Goal: Information Seeking & Learning: Learn about a topic

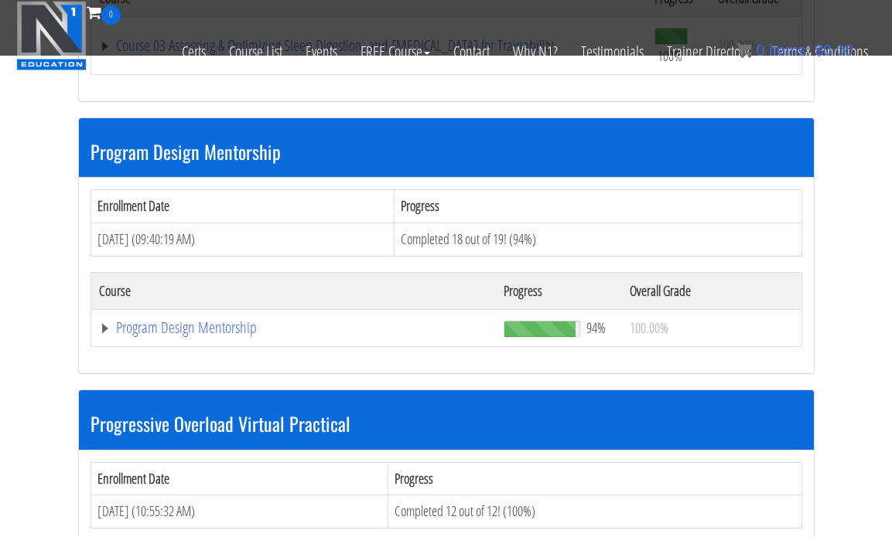
scroll to position [1547, 0]
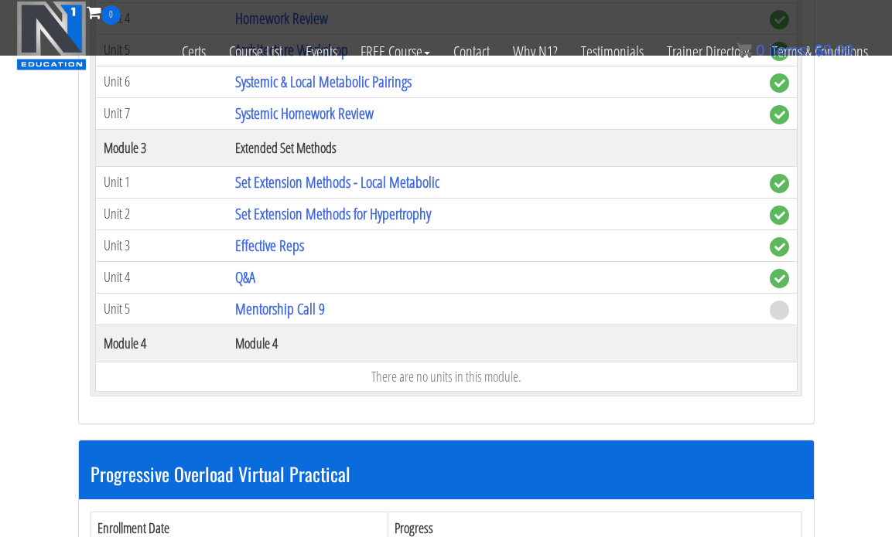
scroll to position [2308, 0]
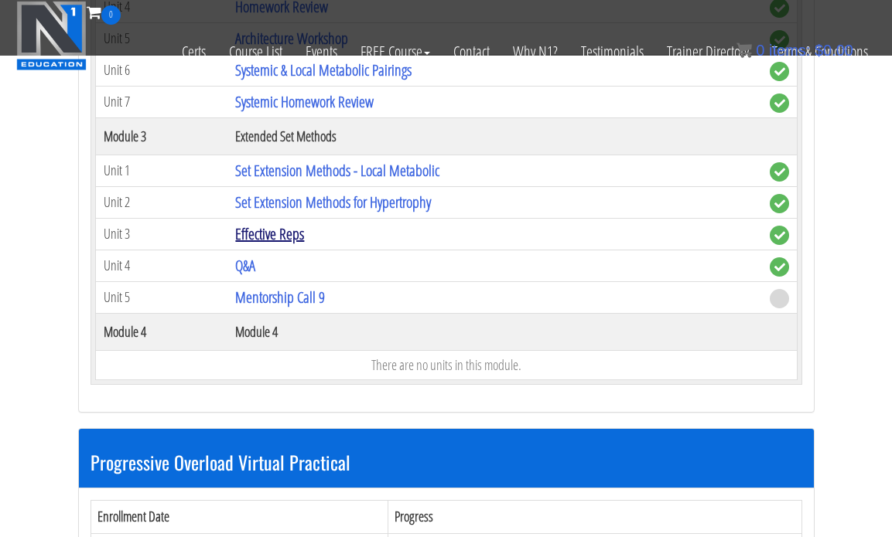
click at [298, 230] on link "Effective Reps" at bounding box center [269, 233] width 69 height 21
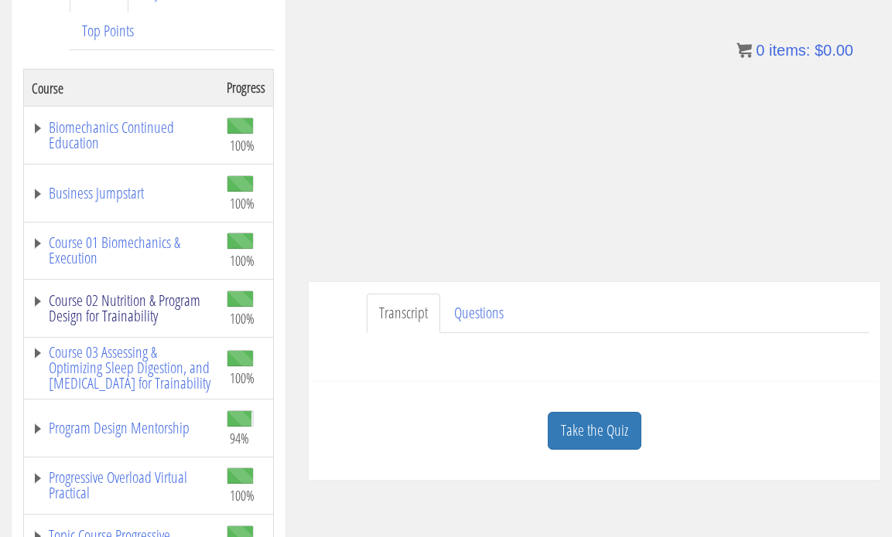
scroll to position [245, 0]
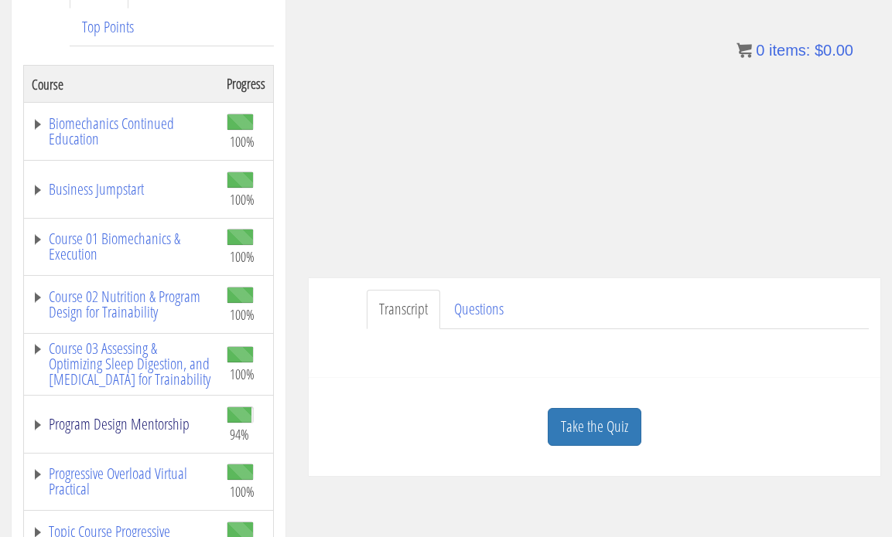
click at [126, 432] on link "Program Design Mentorship" at bounding box center [121, 424] width 179 height 15
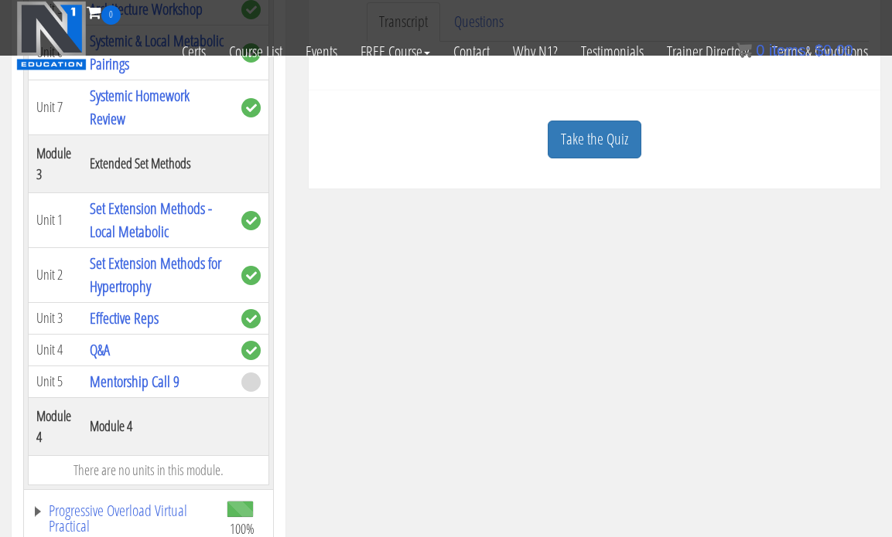
scroll to position [757, 0]
click at [131, 286] on link "Set Extension Methods for Hypertrophy" at bounding box center [155, 276] width 131 height 44
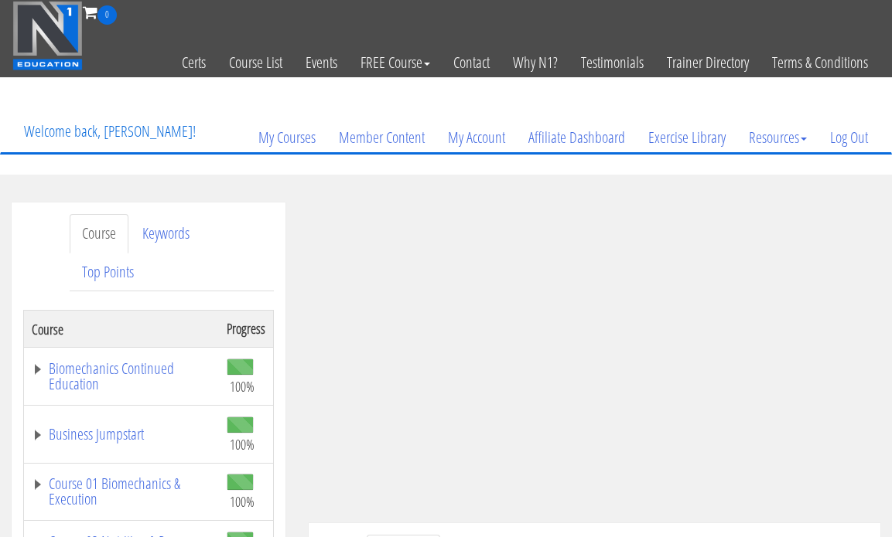
scroll to position [195, 0]
